Goal: Ask a question: Seek information or help from site administrators or community

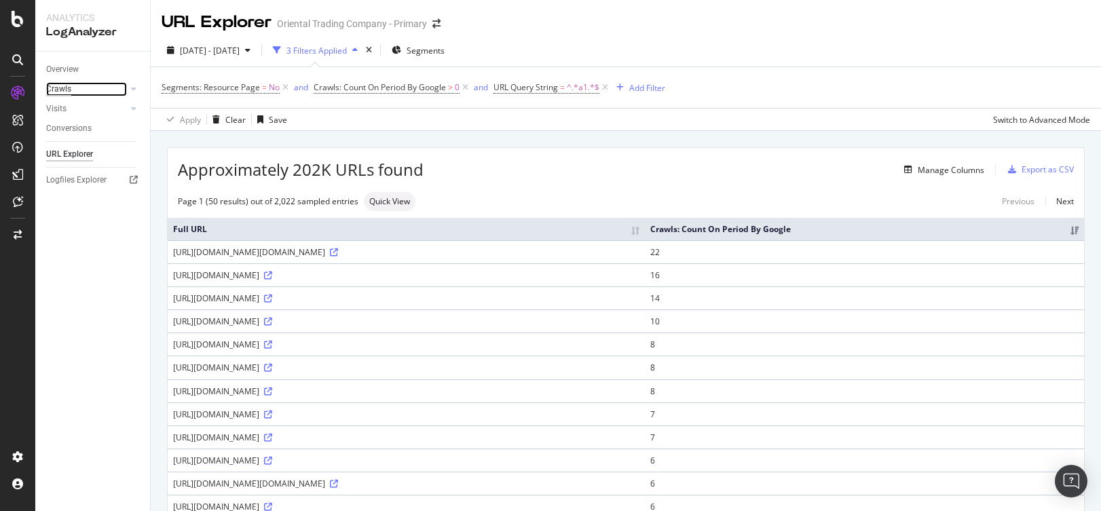
click at [70, 88] on div "Crawls" at bounding box center [58, 89] width 25 height 14
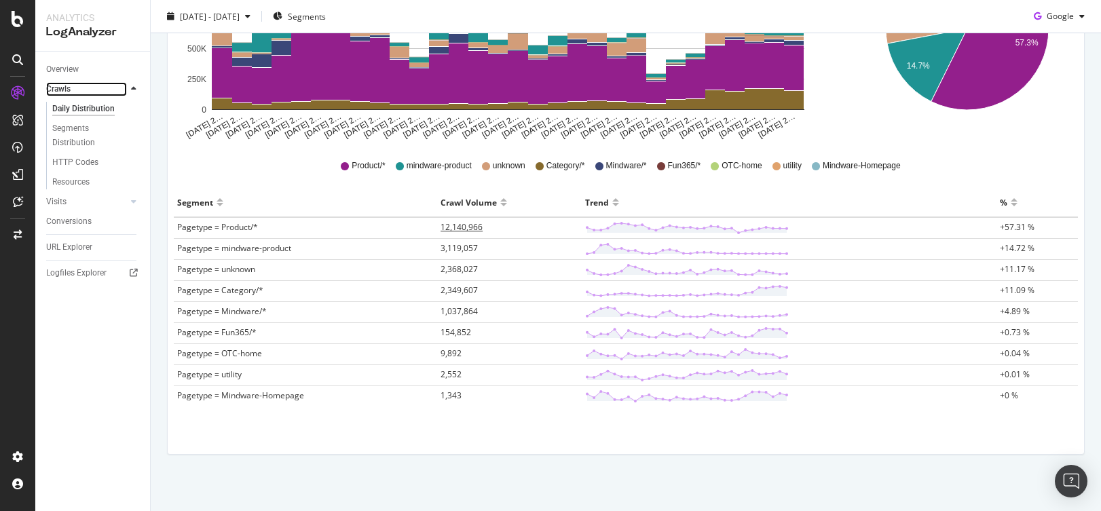
scroll to position [312, 0]
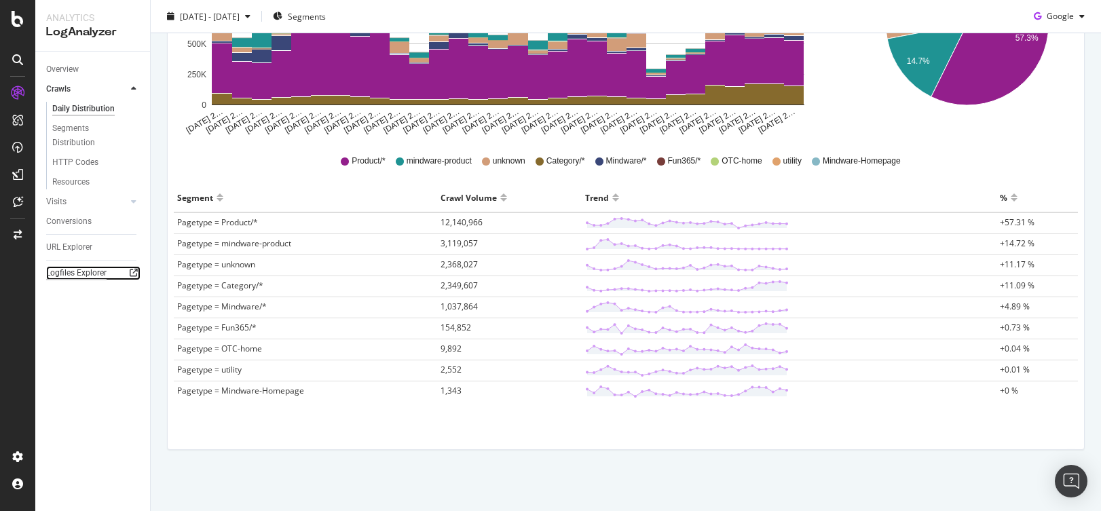
click at [68, 274] on div "Logfiles Explorer" at bounding box center [76, 273] width 60 height 14
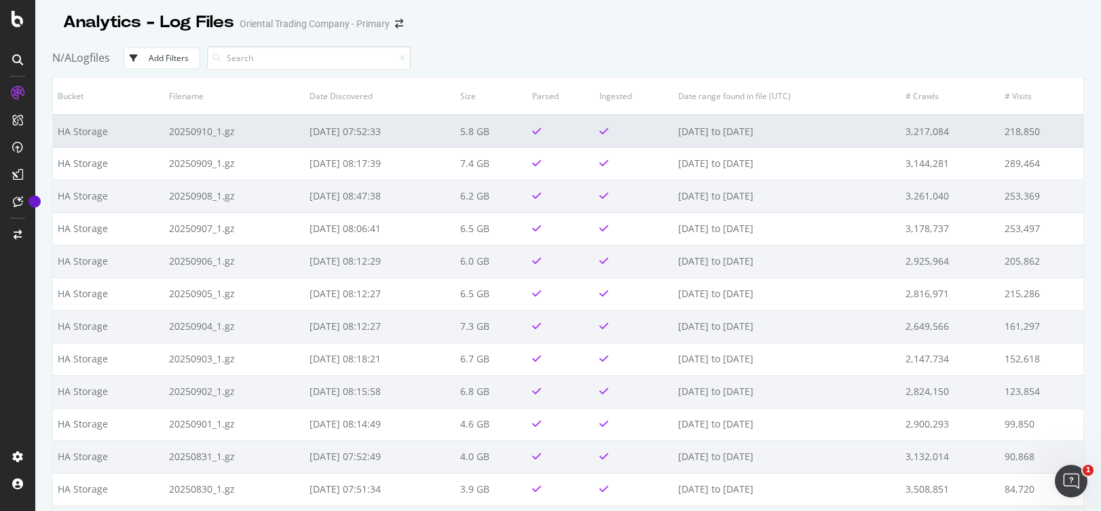
click at [193, 134] on td "20250910_1.gz" at bounding box center [234, 131] width 140 height 33
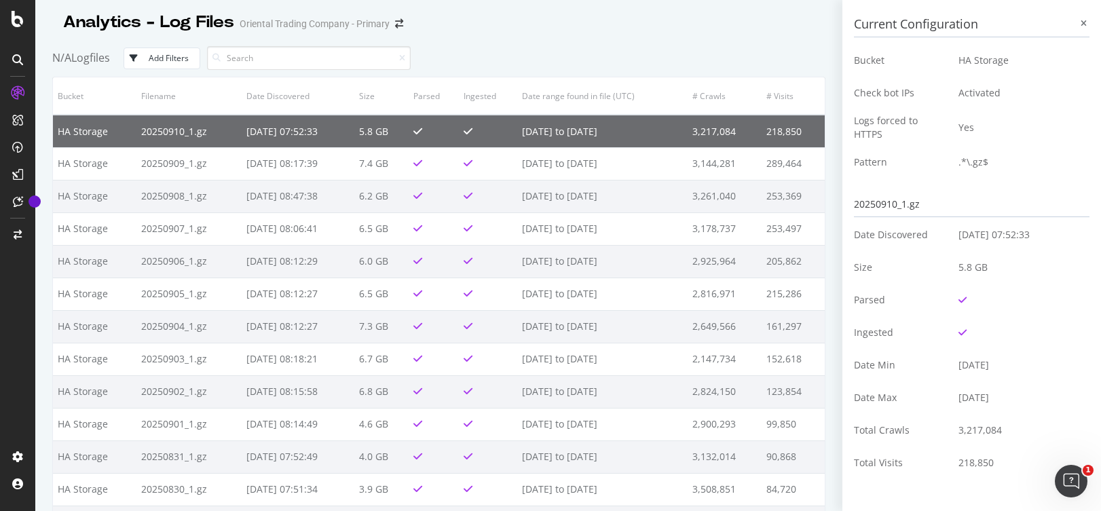
click at [161, 46] on div "N/A Logfiles Add Filters" at bounding box center [438, 57] width 773 height 37
click at [155, 65] on button "Add Filters" at bounding box center [162, 59] width 77 height 22
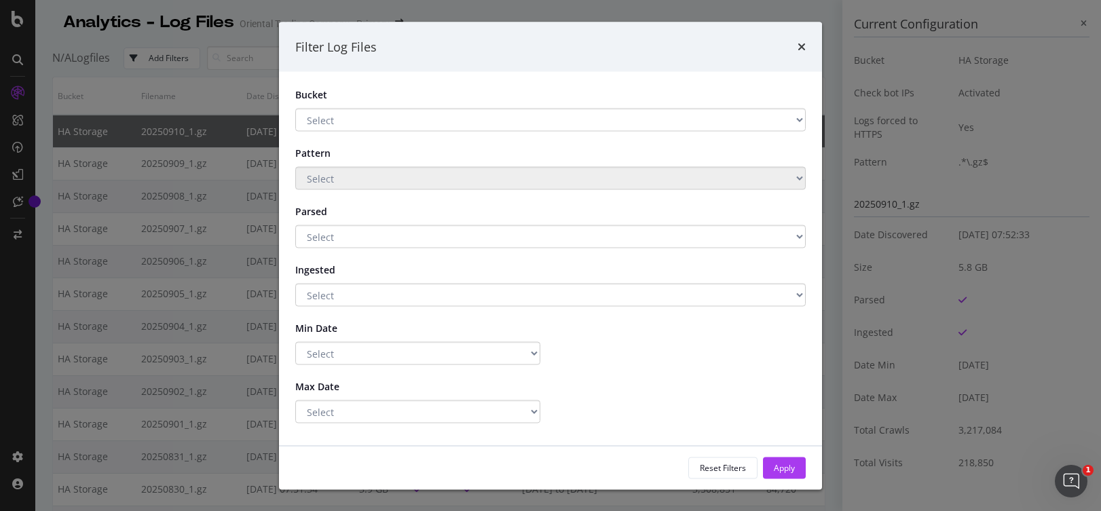
click at [334, 115] on select "Select HA Storage Main storage 2023 Main storage backup" at bounding box center [550, 120] width 510 height 23
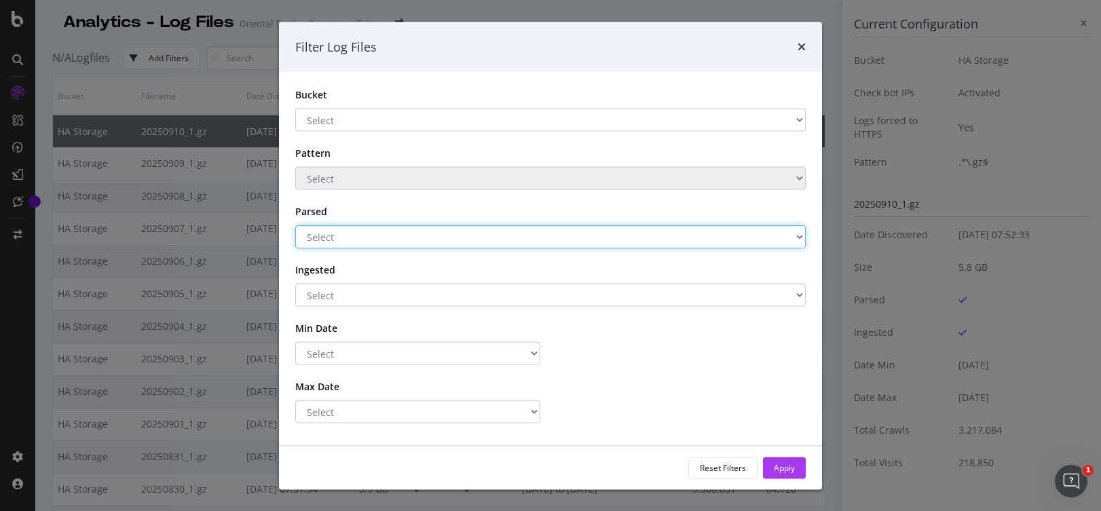
click at [330, 231] on select "Select Yes No" at bounding box center [550, 236] width 510 height 23
click at [329, 236] on select "Select Yes No" at bounding box center [550, 236] width 510 height 23
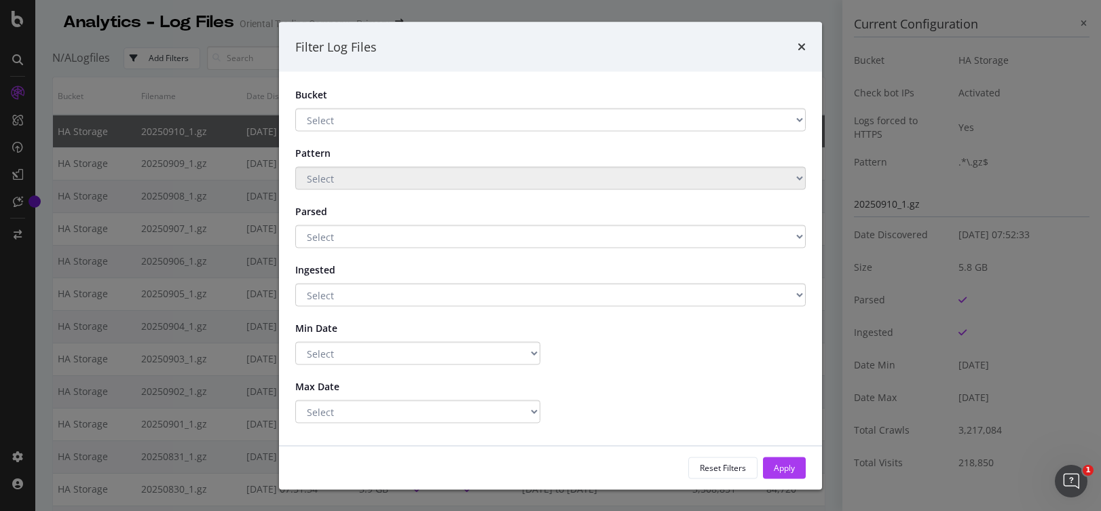
click at [168, 140] on div "Filter Log Files Bucket Select HA Storage Main storage 2023 Main storage backup…" at bounding box center [550, 255] width 1101 height 511
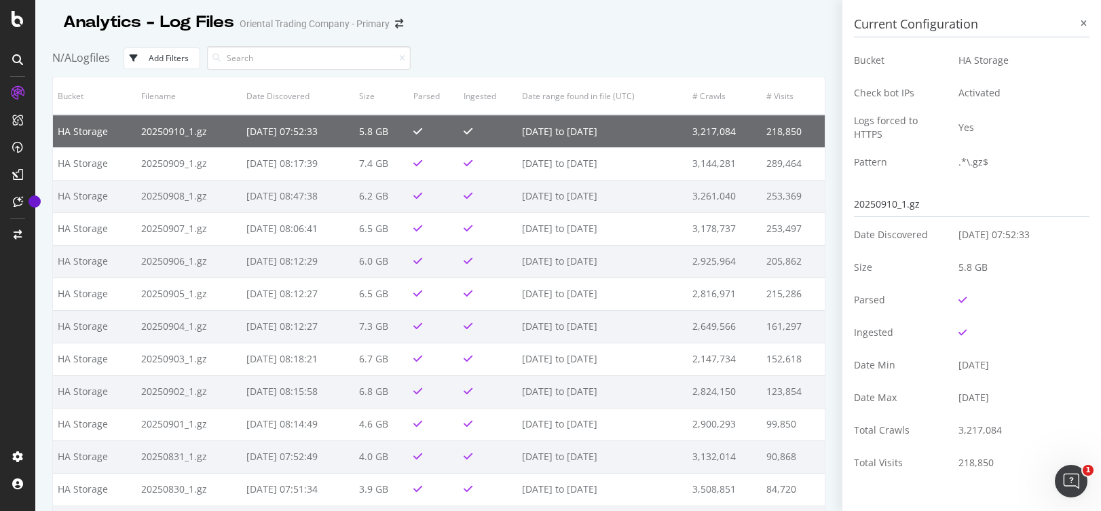
click at [168, 136] on td "20250910_1.gz" at bounding box center [188, 131] width 105 height 33
click at [1077, 18] on div at bounding box center [1083, 24] width 12 height 12
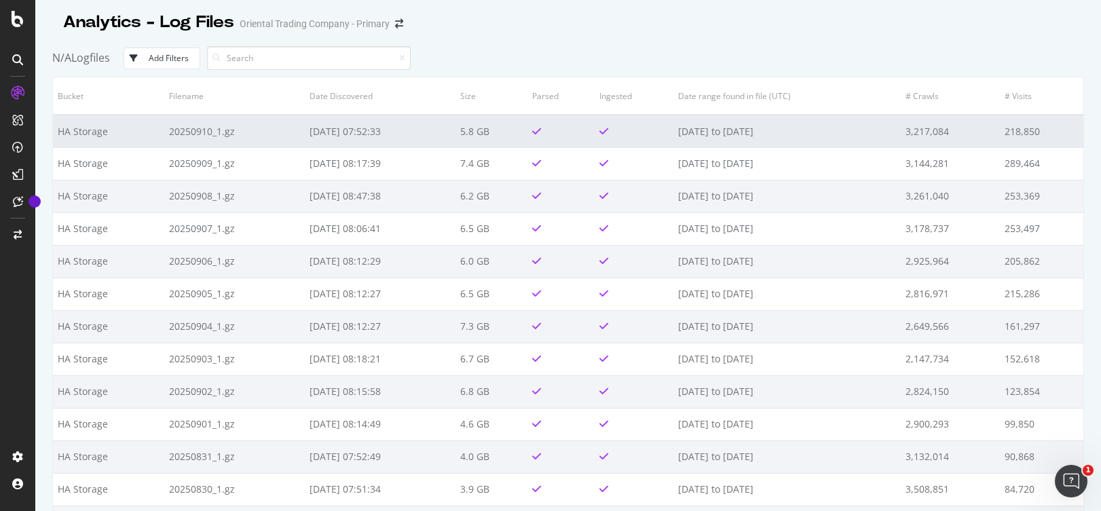
click at [584, 141] on td at bounding box center [560, 131] width 67 height 33
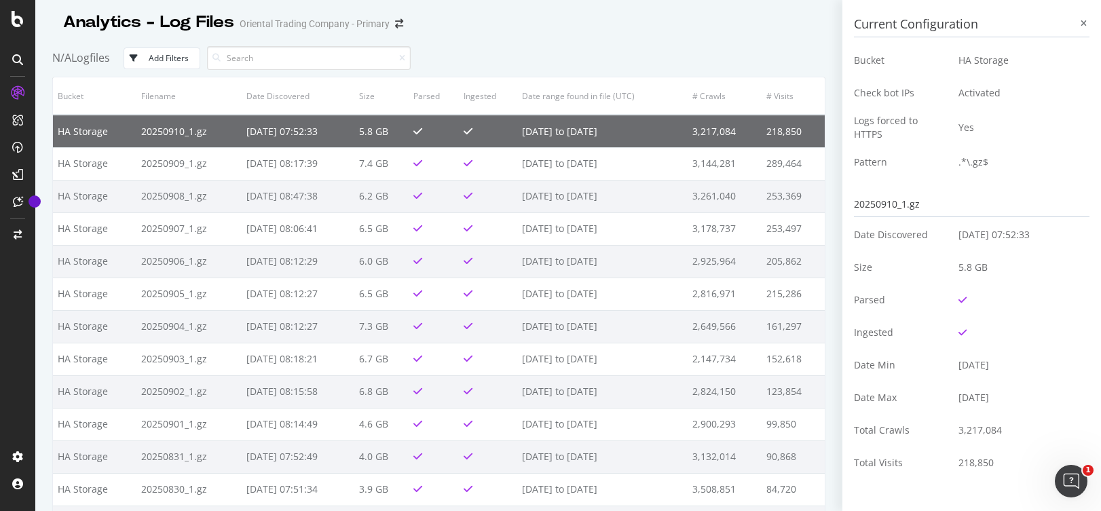
click at [862, 206] on div "20250910_1.gz" at bounding box center [972, 204] width 236 height 25
click at [768, 133] on td "218,850" at bounding box center [793, 131] width 62 height 33
click at [618, 124] on td "2025-09-09 to 2025-09-10" at bounding box center [602, 131] width 170 height 33
click at [92, 128] on td "HA Storage" at bounding box center [94, 131] width 83 height 33
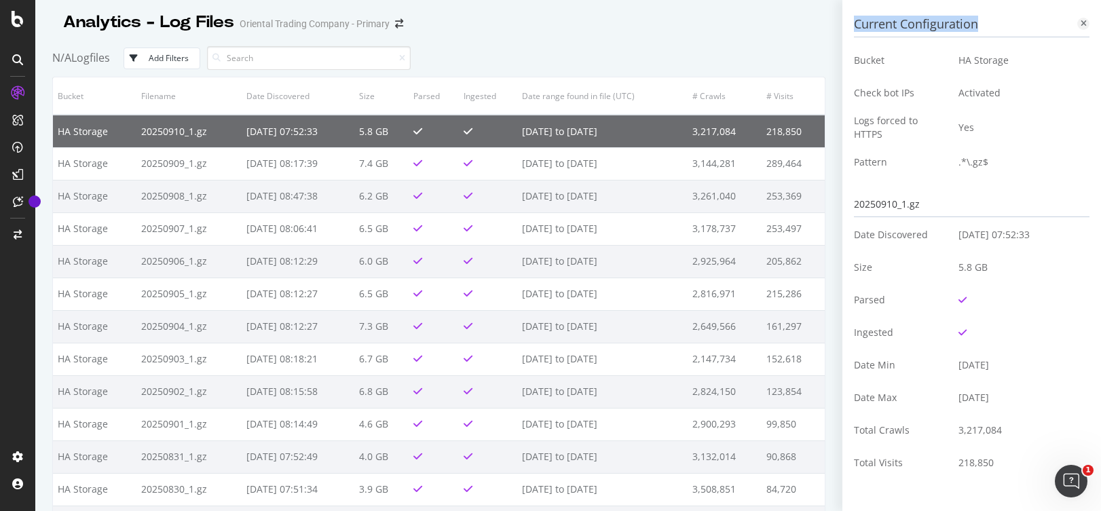
drag, startPoint x: 301, startPoint y: 134, endPoint x: 14, endPoint y: 58, distance: 297.0
click at [14, 58] on icon at bounding box center [17, 59] width 11 height 11
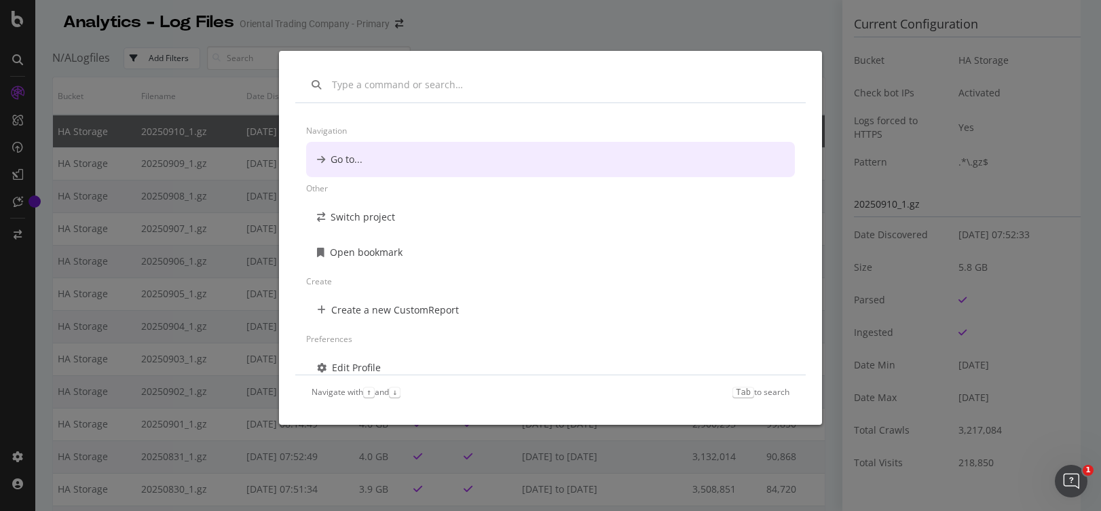
click at [16, 118] on div "Navigation Go to... Other Switch project Open bookmark Create Create a new Cust…" at bounding box center [550, 255] width 1101 height 511
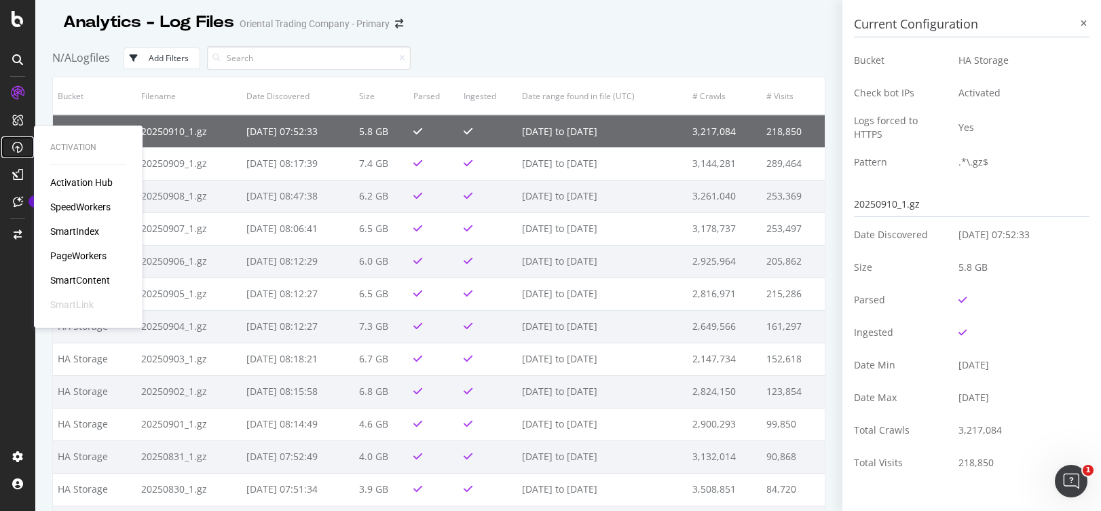
click at [18, 144] on icon at bounding box center [17, 147] width 11 height 11
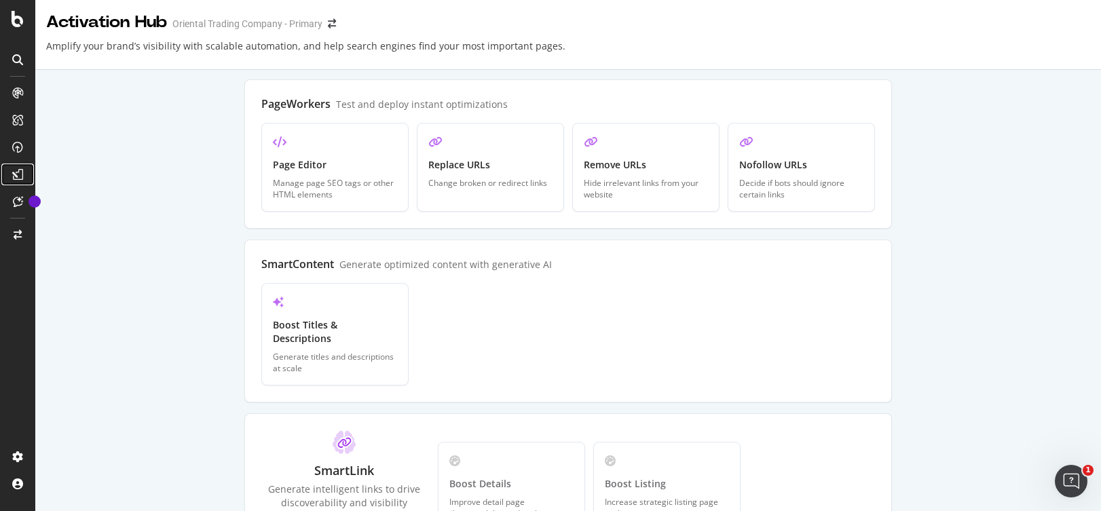
click at [18, 169] on icon at bounding box center [17, 174] width 11 height 11
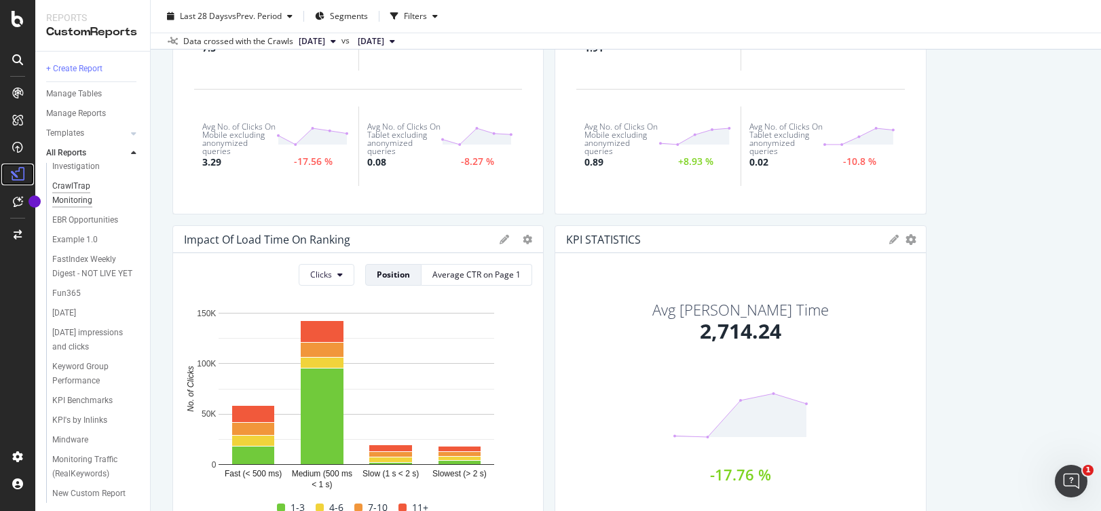
scroll to position [611, 0]
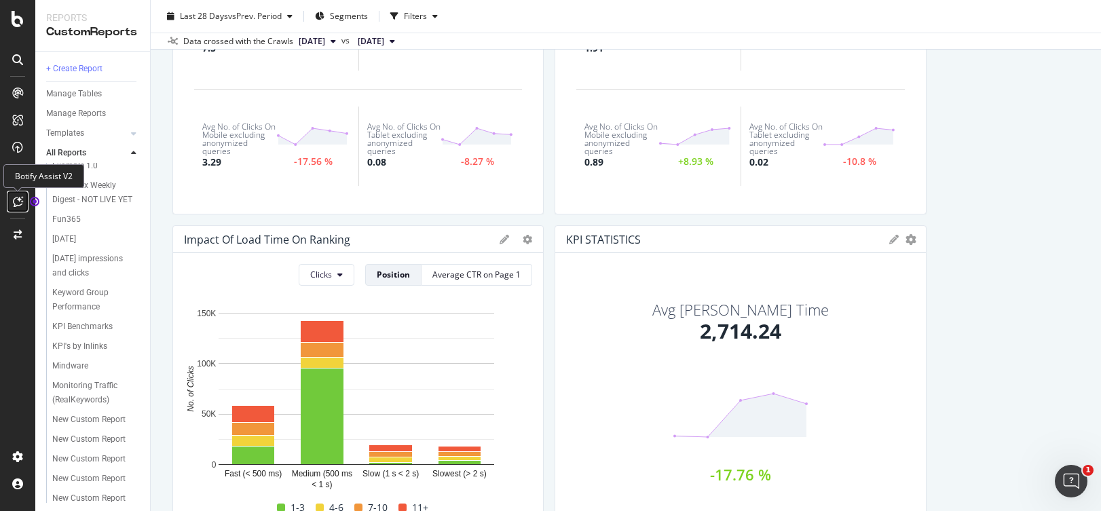
click at [18, 206] on icon at bounding box center [18, 201] width 10 height 11
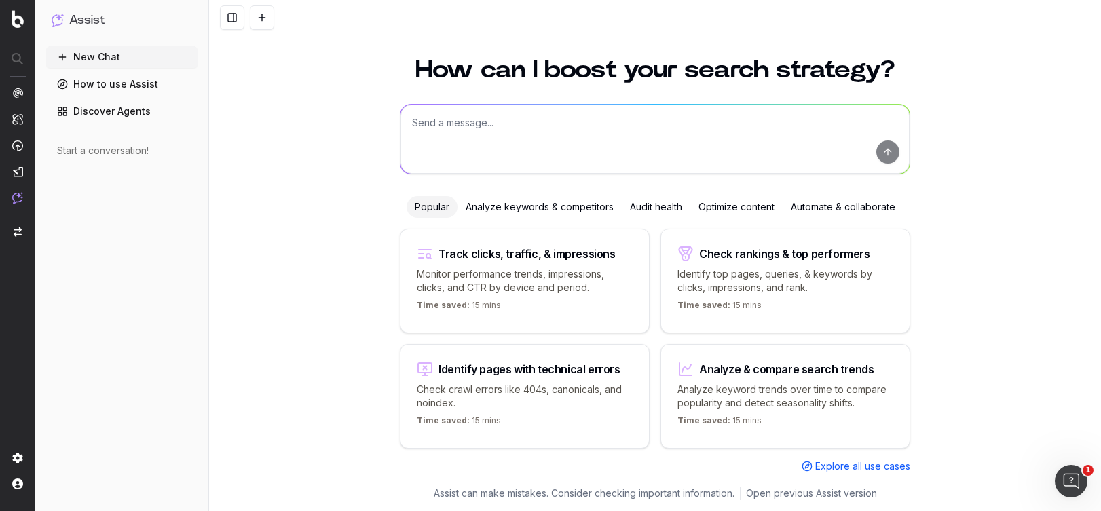
click at [720, 395] on p "Analyze keyword trends over time to compare popularity and detect seasonality s…" at bounding box center [785, 396] width 216 height 27
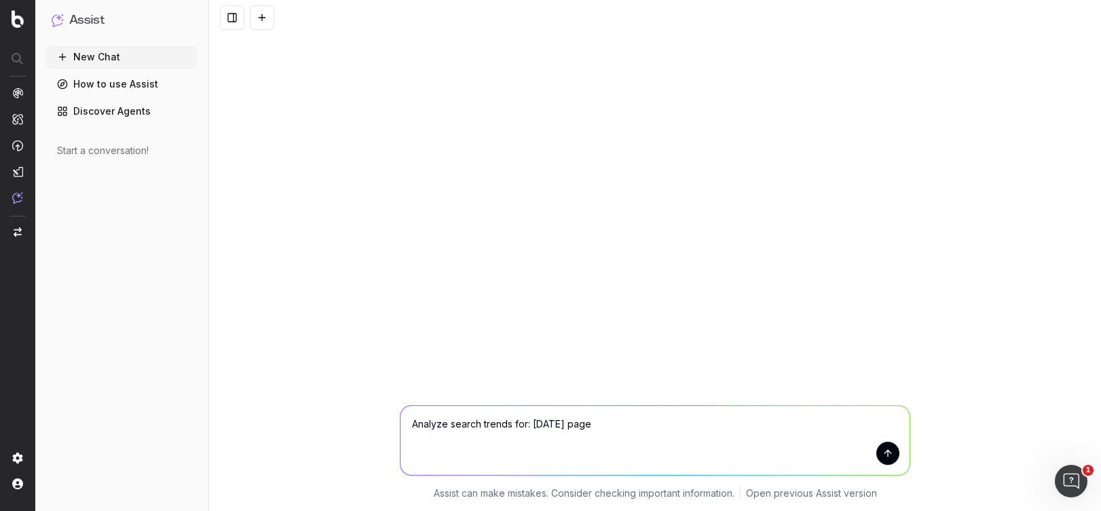
type textarea "Analyze search trends for: [DATE] pages"
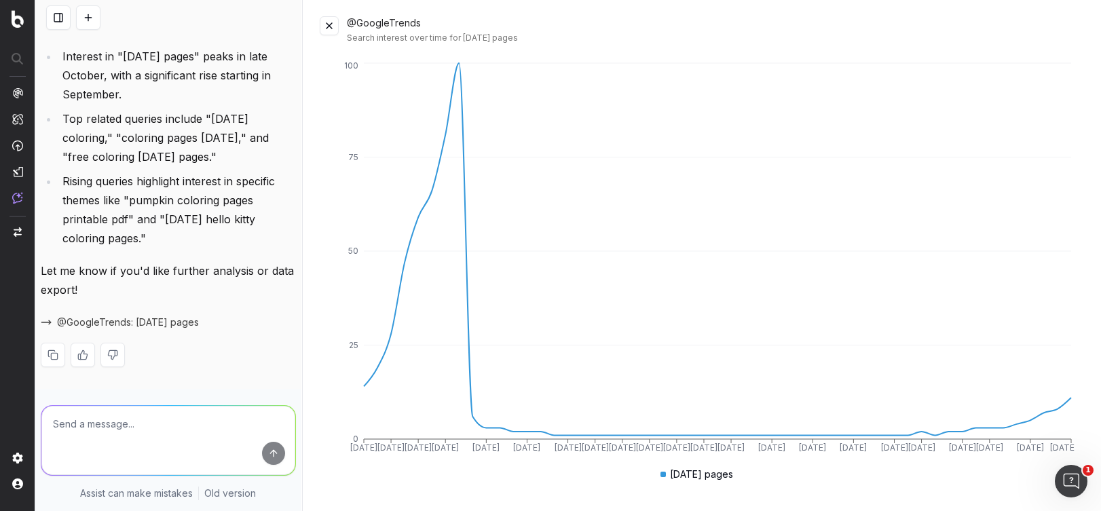
scroll to position [7, 0]
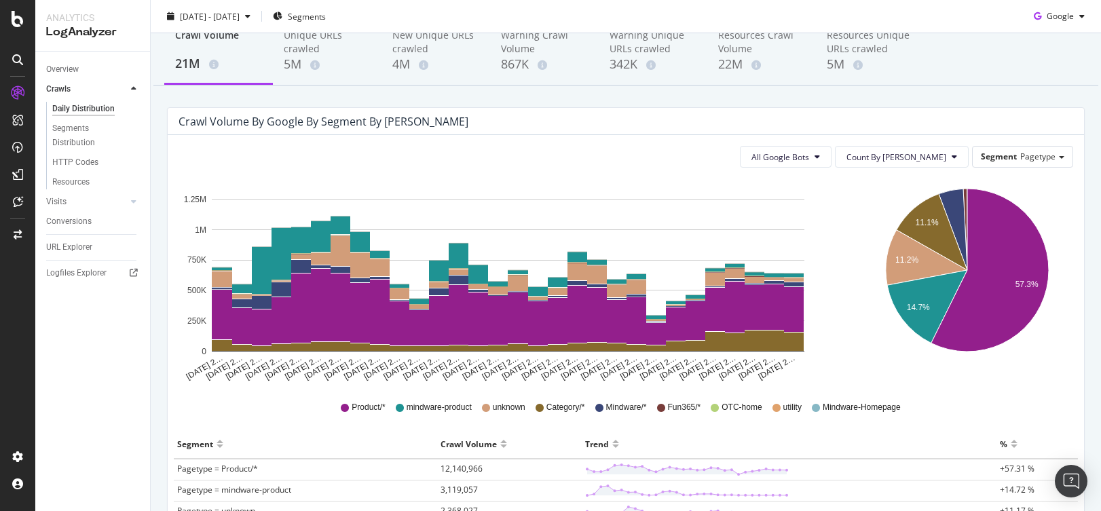
scroll to position [41, 0]
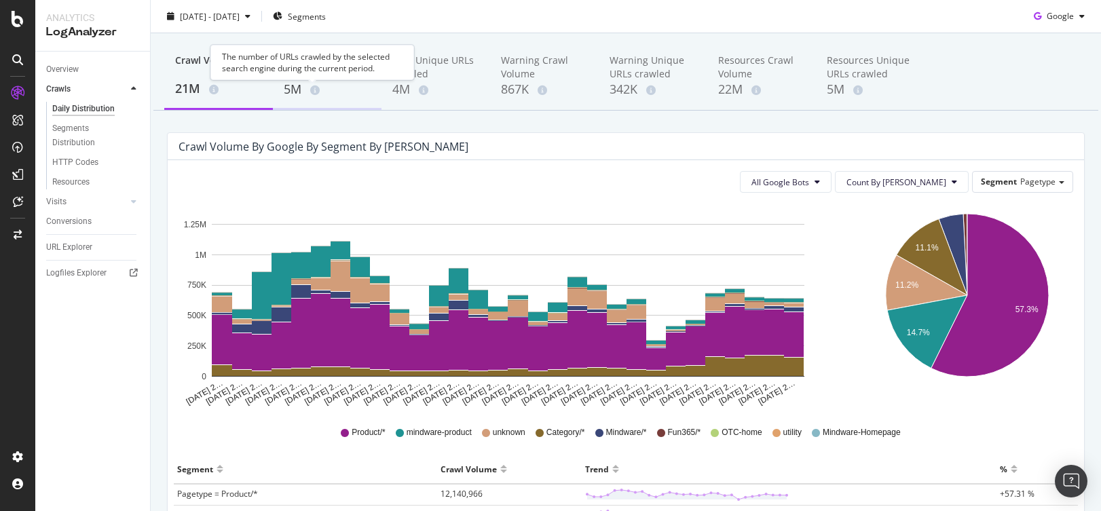
click at [317, 87] on icon at bounding box center [315, 91] width 10 height 10
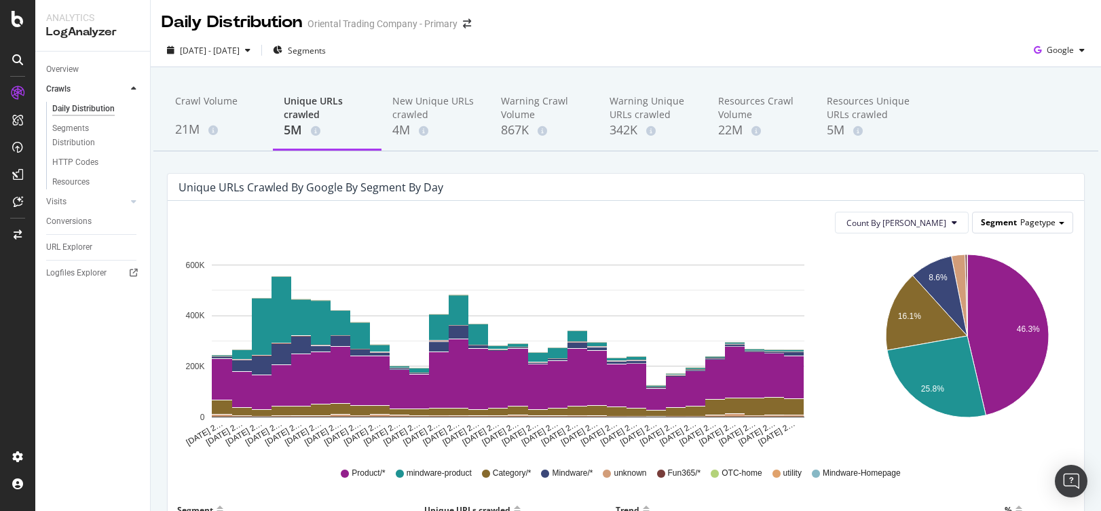
click at [1053, 226] on div "Segment Pagetype" at bounding box center [1023, 222] width 100 height 20
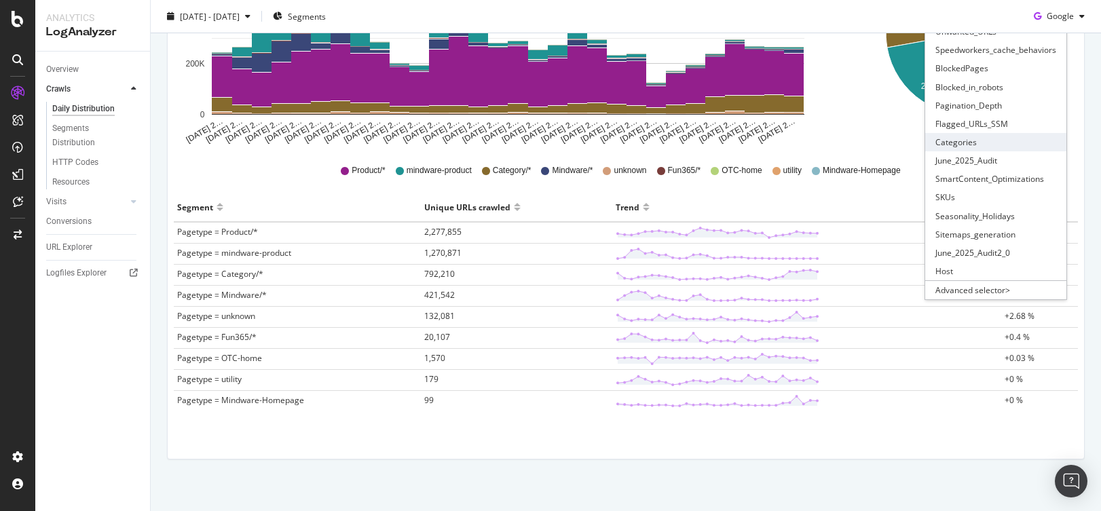
scroll to position [312, 0]
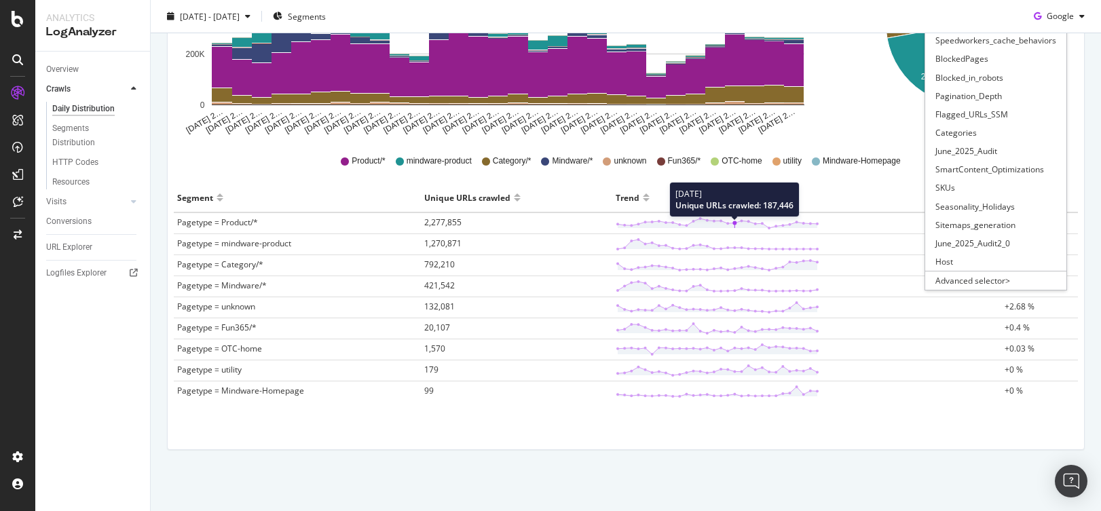
click at [728, 223] on polyline at bounding box center [731, 223] width 7 height 1
